Goal: Find contact information: Find contact information

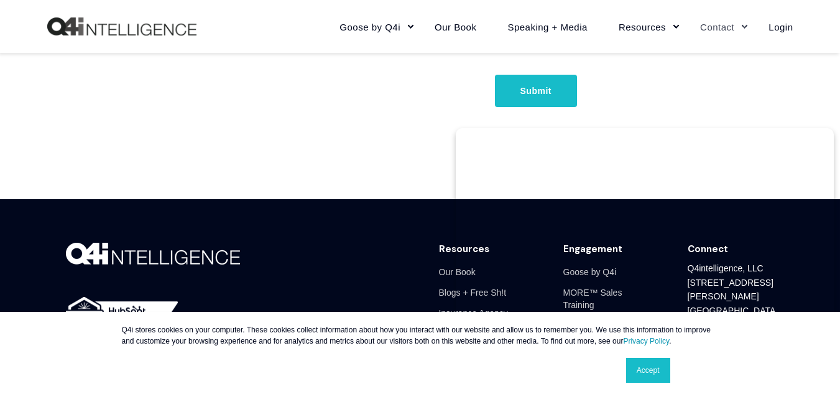
scroll to position [942, 0]
